Goal: Check status: Check status

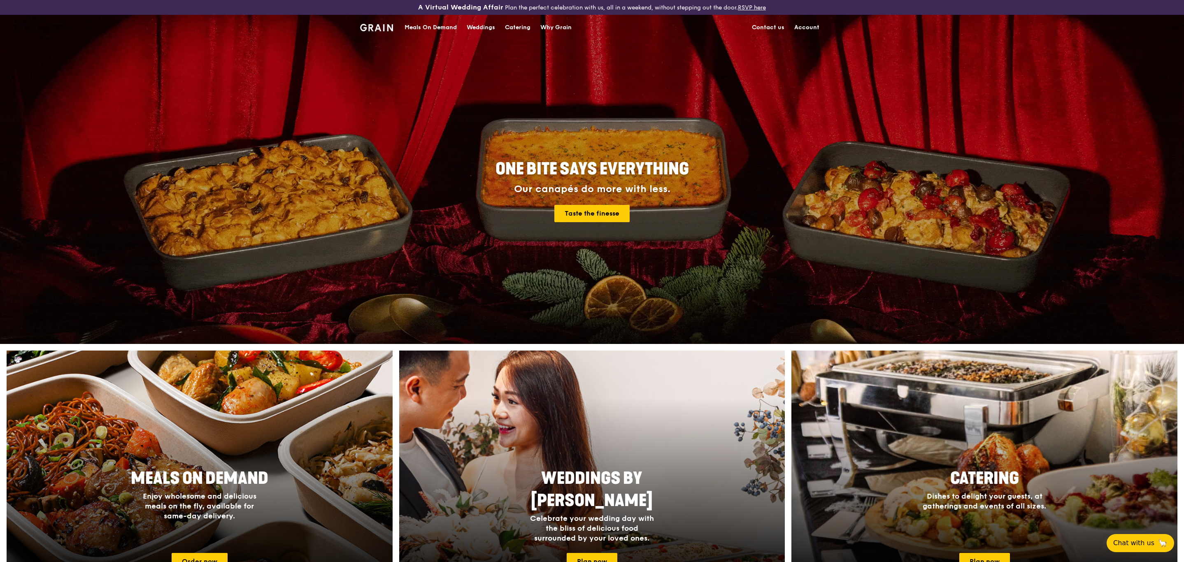
click at [801, 20] on link "Account" at bounding box center [806, 27] width 35 height 25
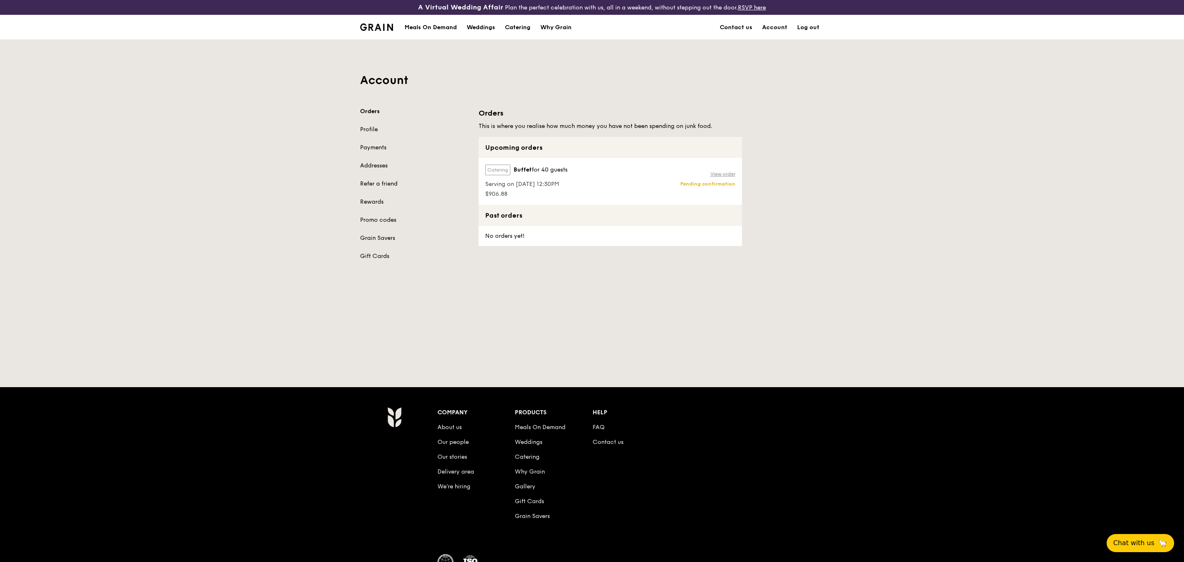
click at [730, 173] on link "View order" at bounding box center [722, 174] width 25 height 7
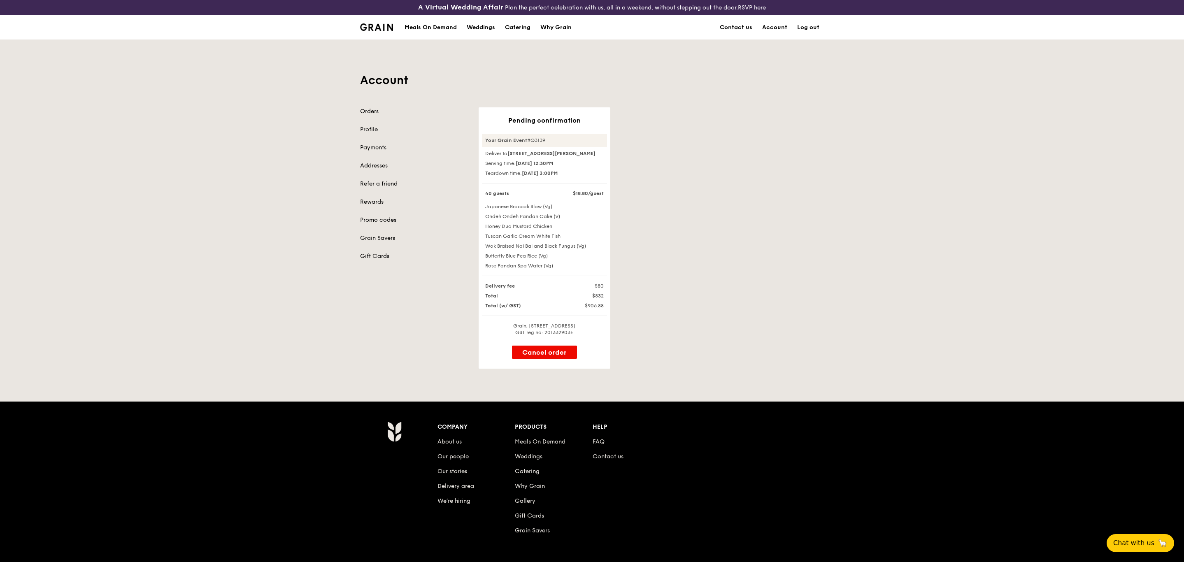
click at [867, 304] on div "Account Orders Profile Payments Addresses Refer a friend Rewards Promo codes Gr…" at bounding box center [592, 204] width 1184 height 329
click at [367, 25] on img at bounding box center [376, 26] width 33 height 7
